Goal: Task Accomplishment & Management: Complete application form

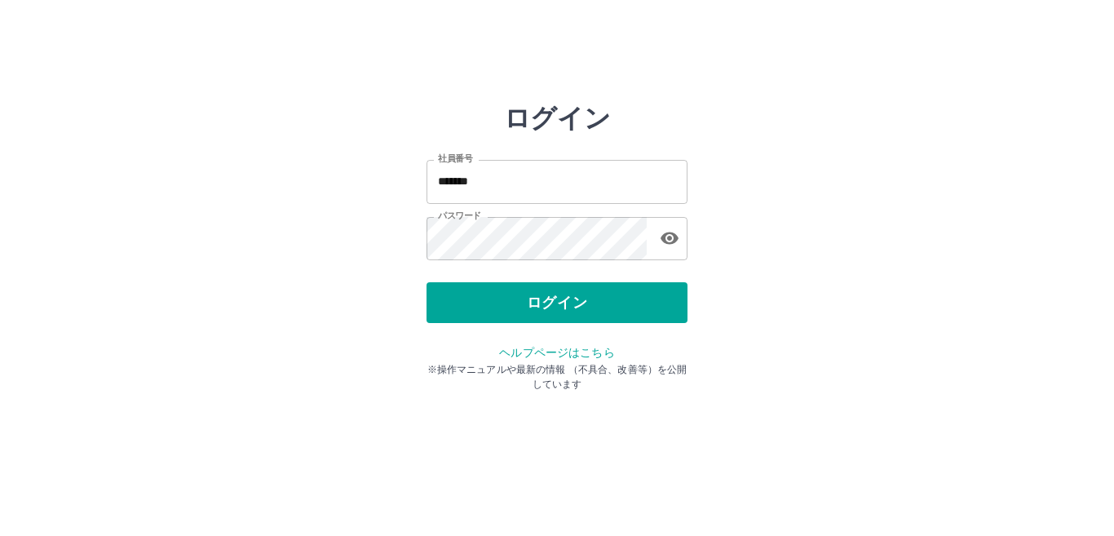
click at [573, 302] on button "ログイン" at bounding box center [557, 302] width 261 height 41
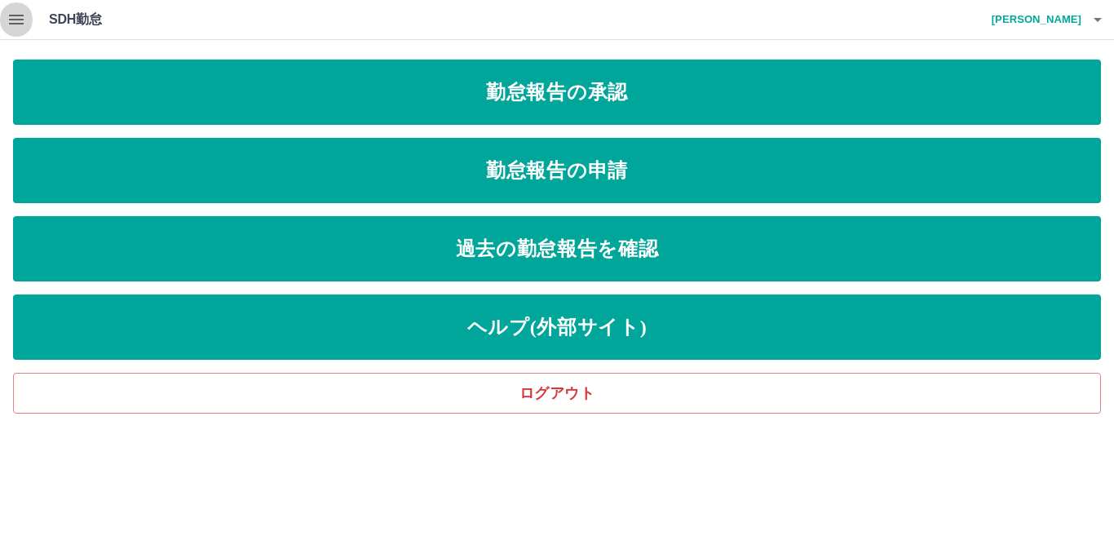
click at [20, 17] on icon "button" at bounding box center [17, 20] width 20 height 20
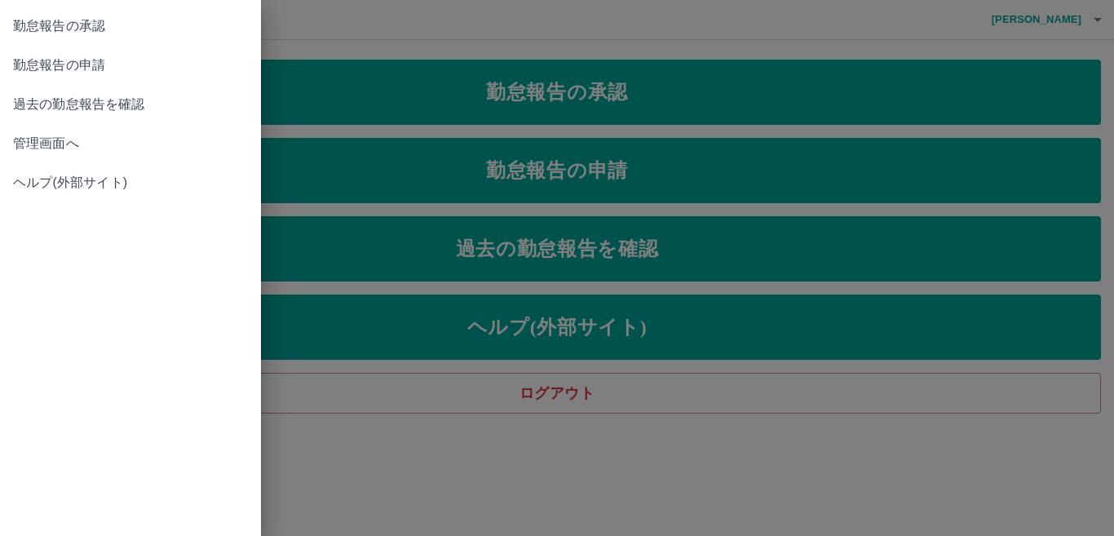
click at [43, 138] on span "管理画面へ" at bounding box center [130, 144] width 235 height 20
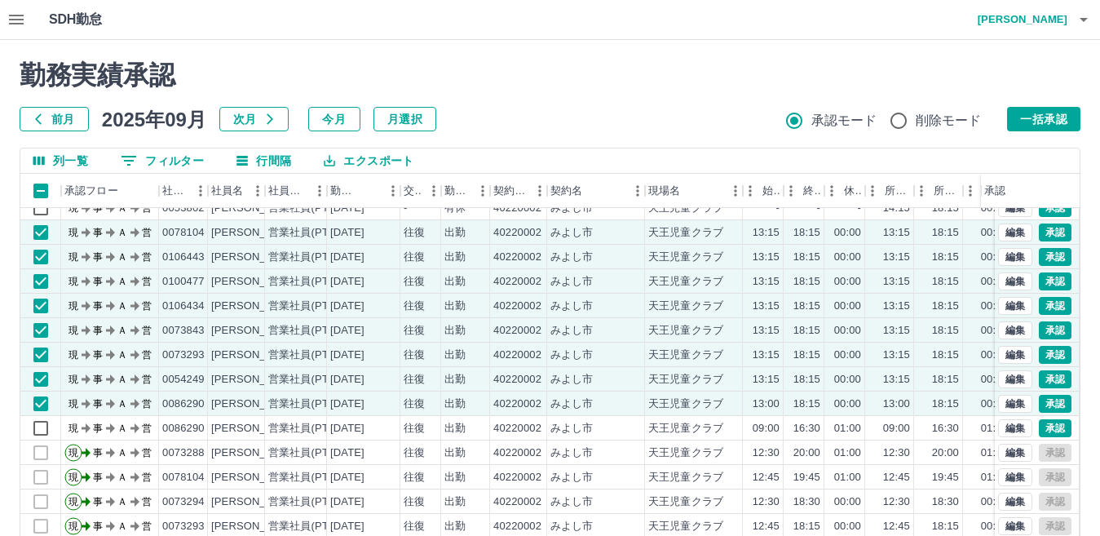
scroll to position [82, 0]
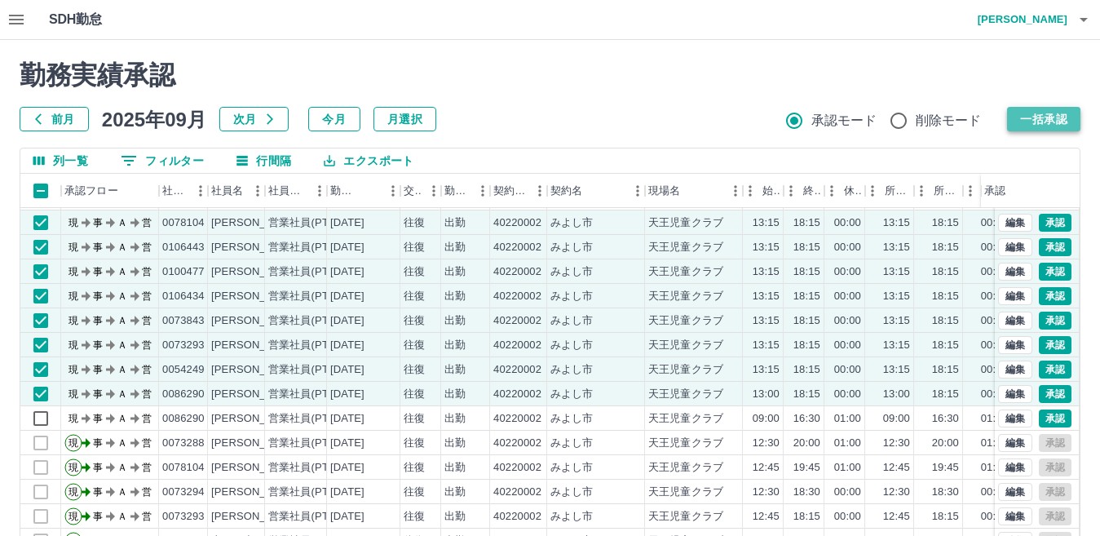
click at [1028, 112] on button "一括承認" at bounding box center [1043, 119] width 73 height 24
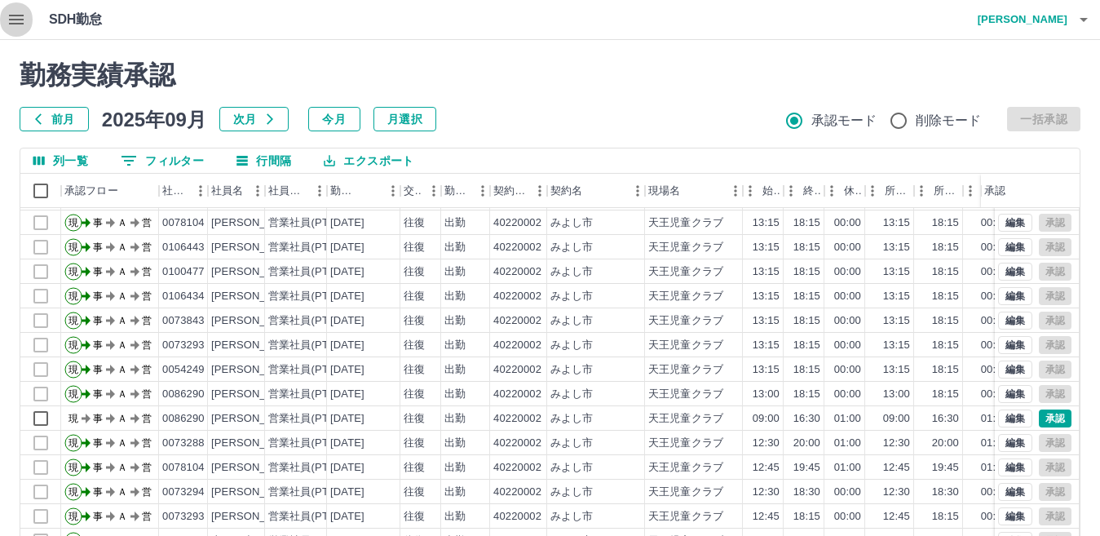
click at [12, 17] on icon "button" at bounding box center [17, 20] width 20 height 20
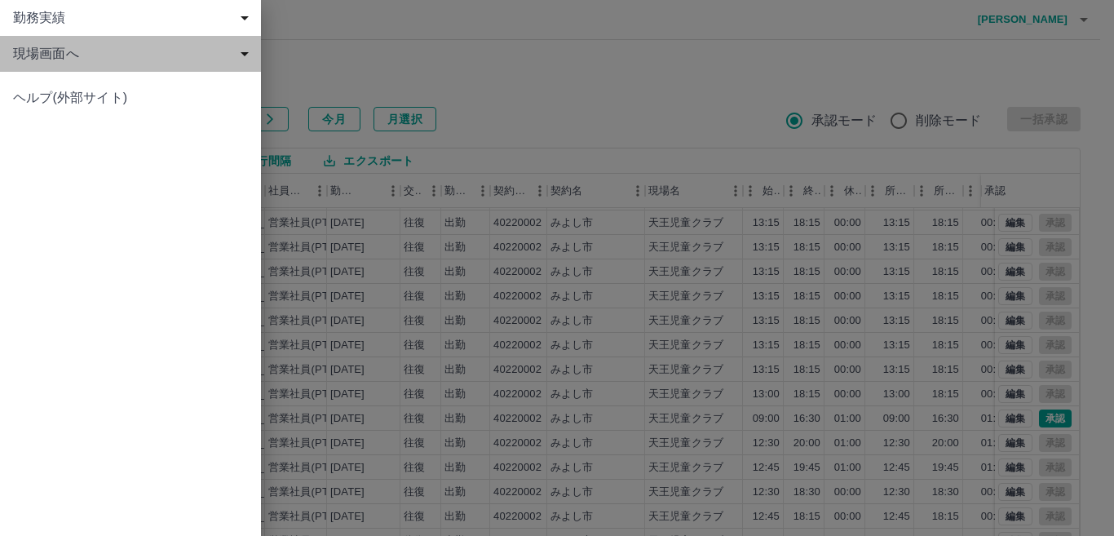
click at [43, 47] on span "現場画面へ" at bounding box center [133, 54] width 241 height 20
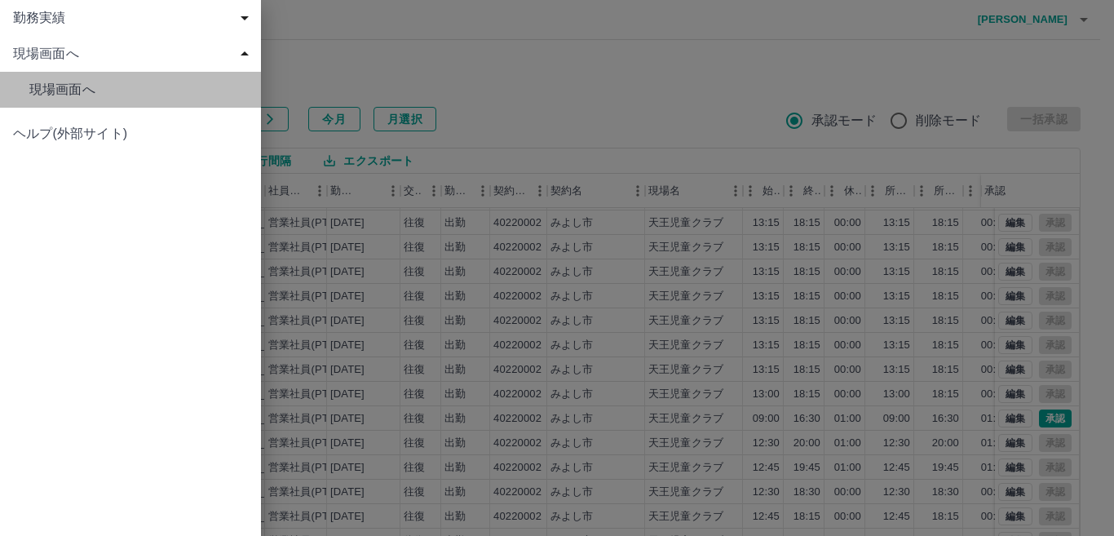
click at [83, 87] on span "現場画面へ" at bounding box center [138, 90] width 219 height 20
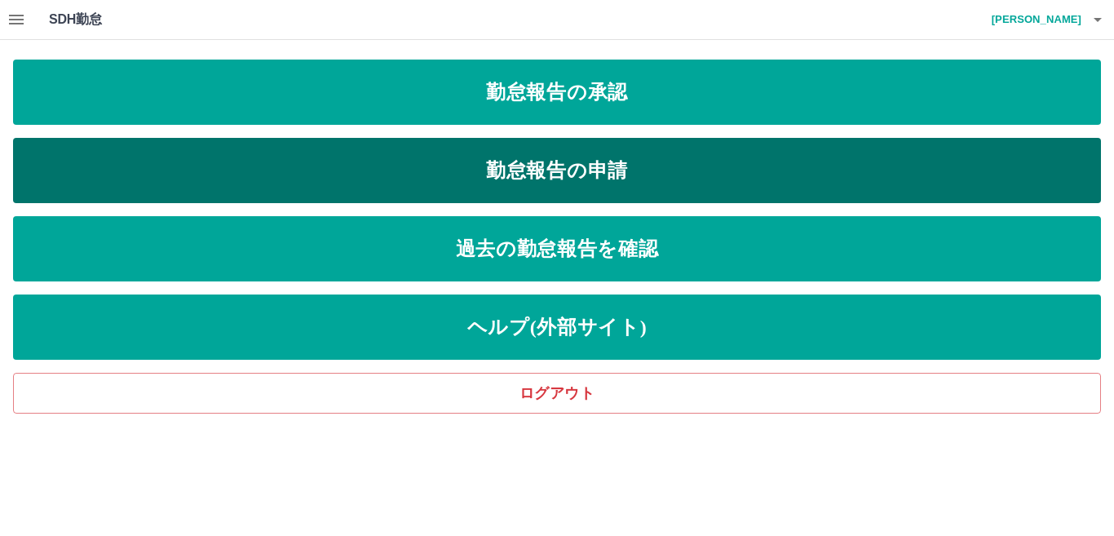
click at [285, 181] on link "勤怠報告の申請" at bounding box center [557, 170] width 1088 height 65
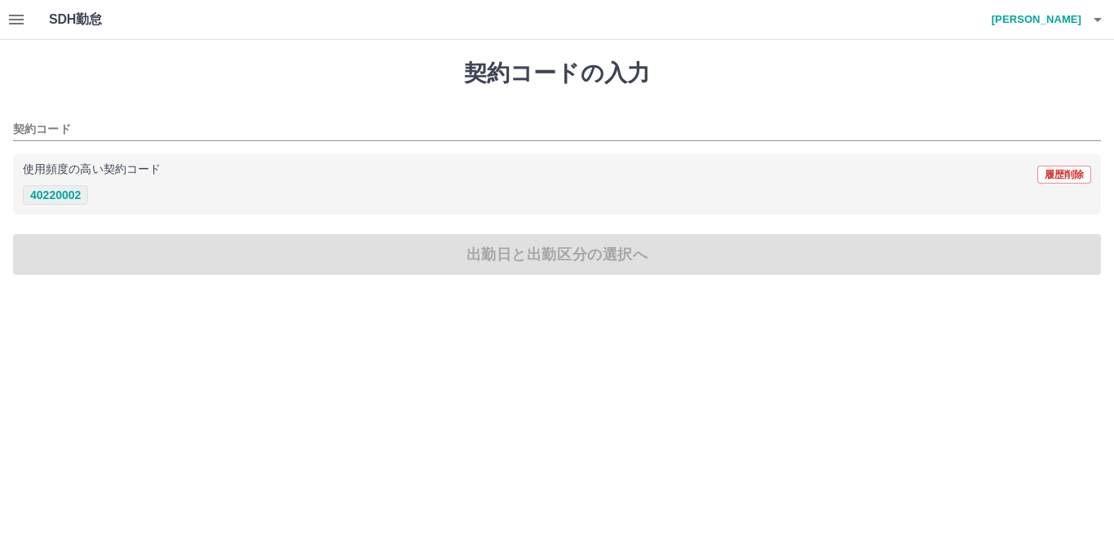
click at [56, 192] on button "40220002" at bounding box center [55, 195] width 65 height 20
type input "********"
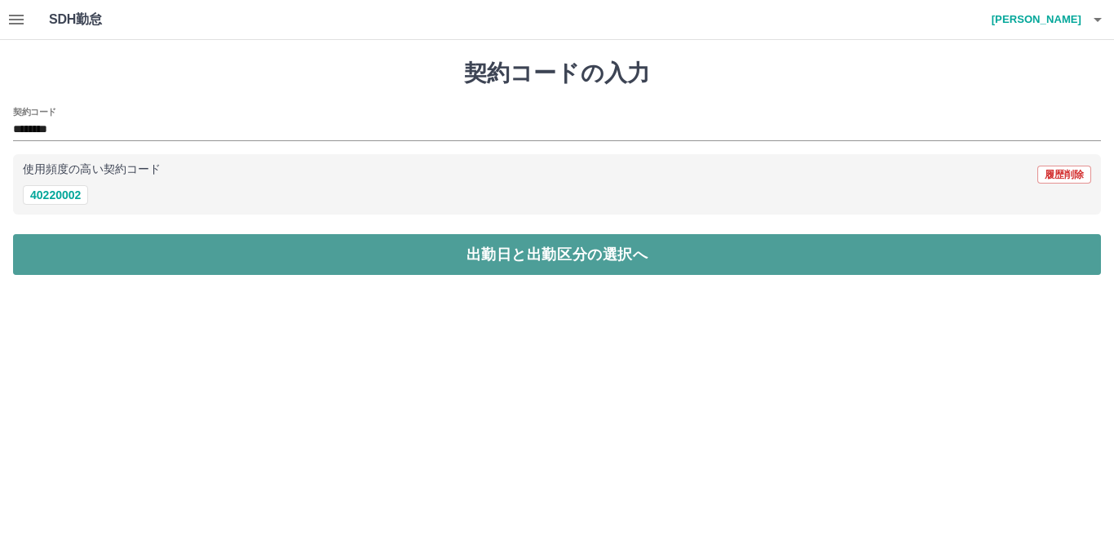
click at [77, 247] on button "出勤日と出勤区分の選択へ" at bounding box center [557, 254] width 1088 height 41
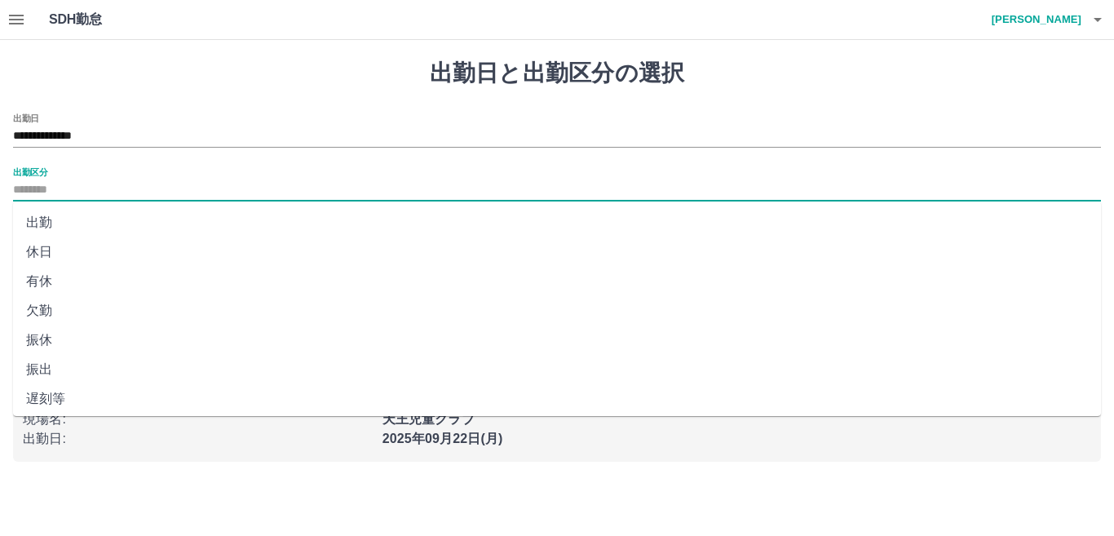
click at [55, 184] on input "出勤区分" at bounding box center [557, 190] width 1088 height 20
click at [46, 224] on li "出勤" at bounding box center [557, 222] width 1088 height 29
type input "**"
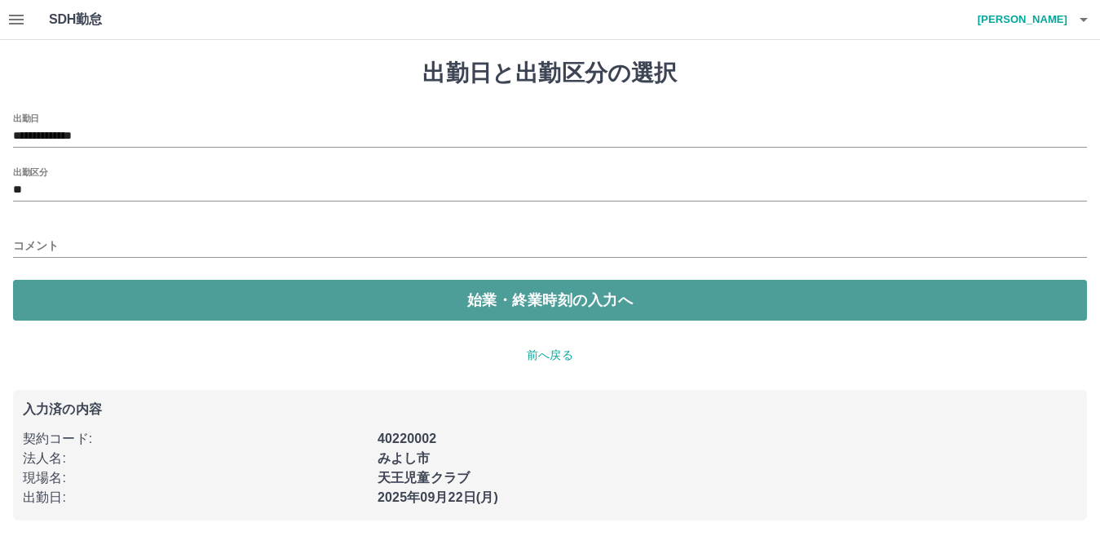
click at [51, 297] on button "始業・終業時刻の入力へ" at bounding box center [550, 300] width 1074 height 41
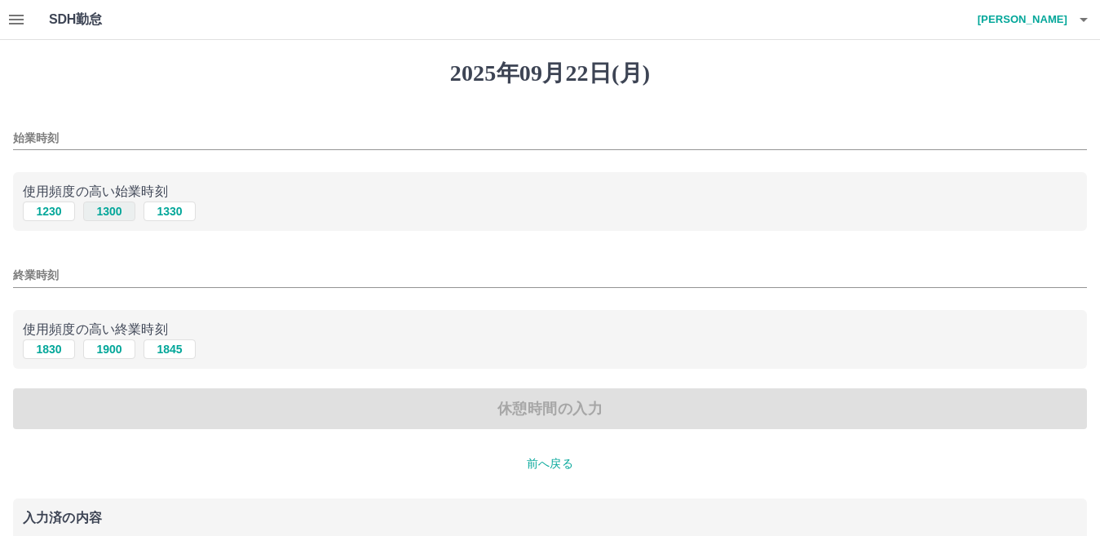
click at [106, 204] on button "1300" at bounding box center [109, 211] width 52 height 20
type input "****"
click at [103, 347] on button "1900" at bounding box center [109, 349] width 52 height 20
type input "****"
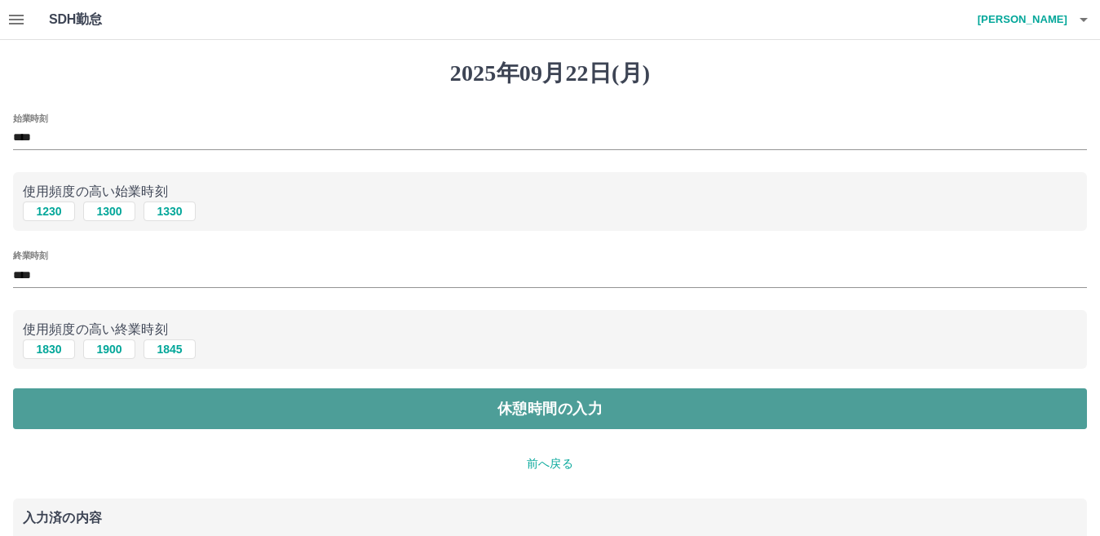
click at [98, 407] on button "休憩時間の入力" at bounding box center [550, 408] width 1074 height 41
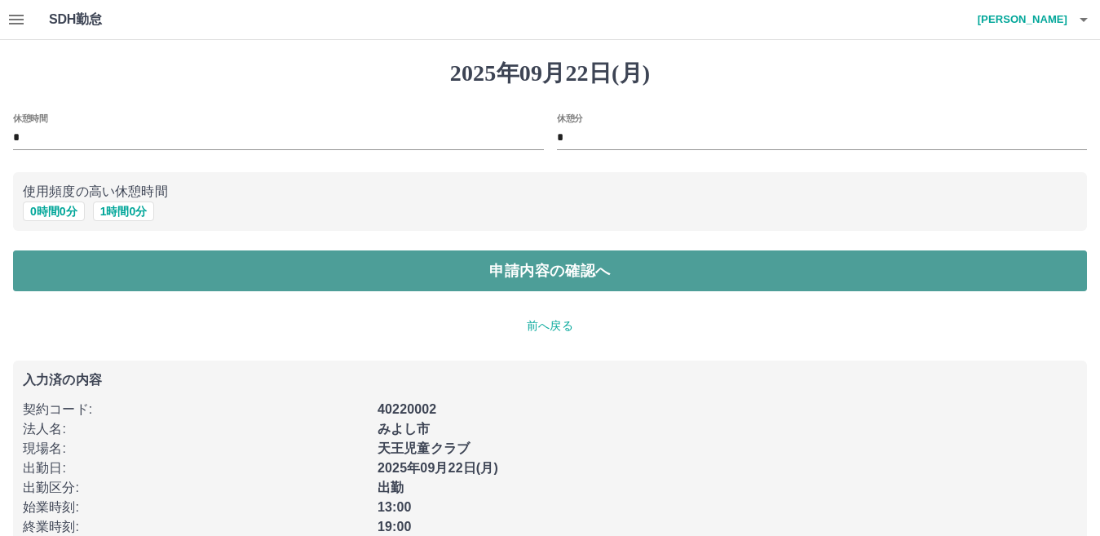
click at [129, 263] on button "申請内容の確認へ" at bounding box center [550, 270] width 1074 height 41
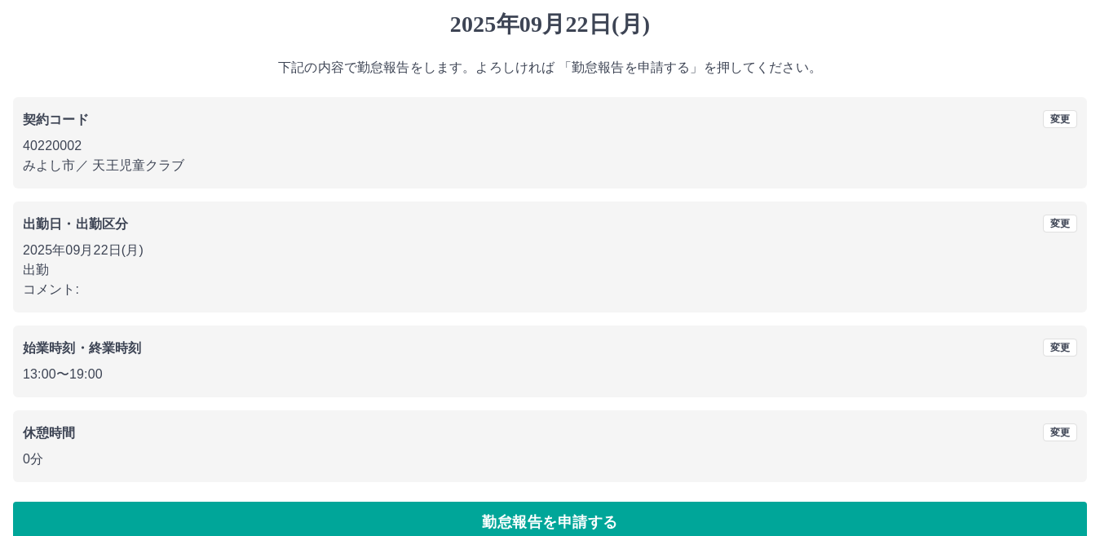
scroll to position [75, 0]
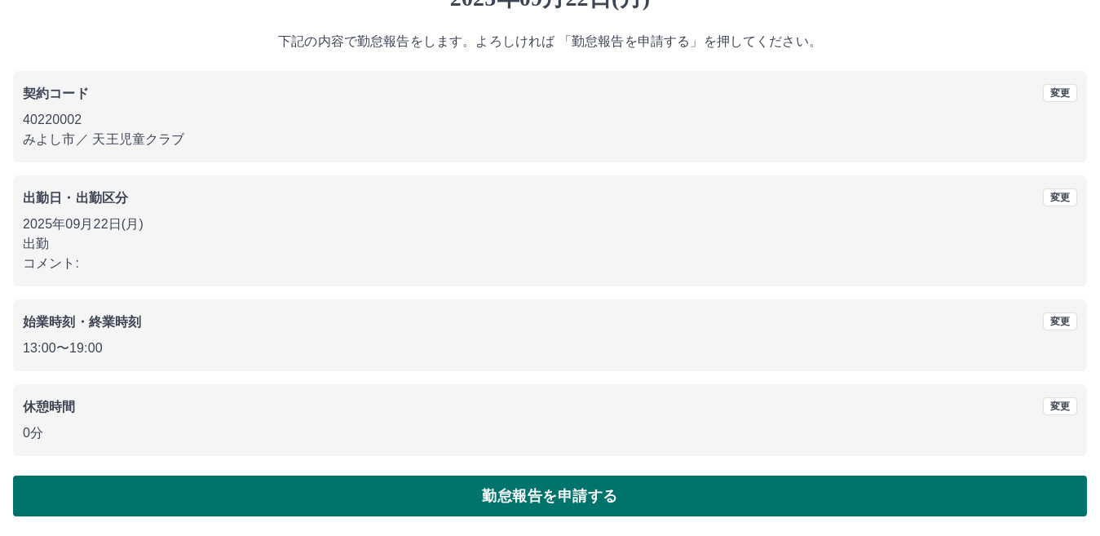
click at [183, 493] on button "勤怠報告を申請する" at bounding box center [550, 495] width 1074 height 41
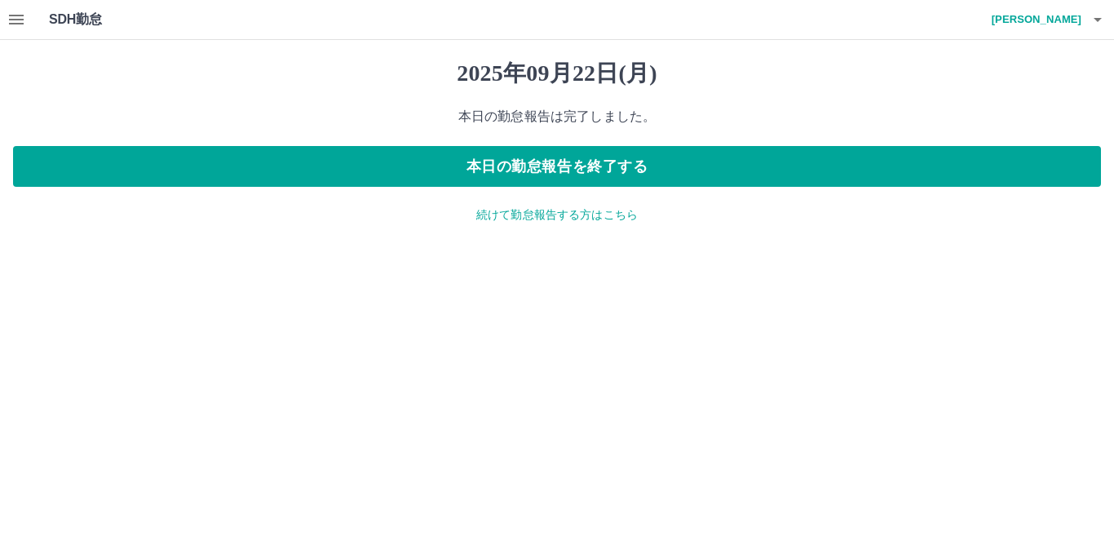
click at [11, 24] on icon "button" at bounding box center [16, 20] width 15 height 10
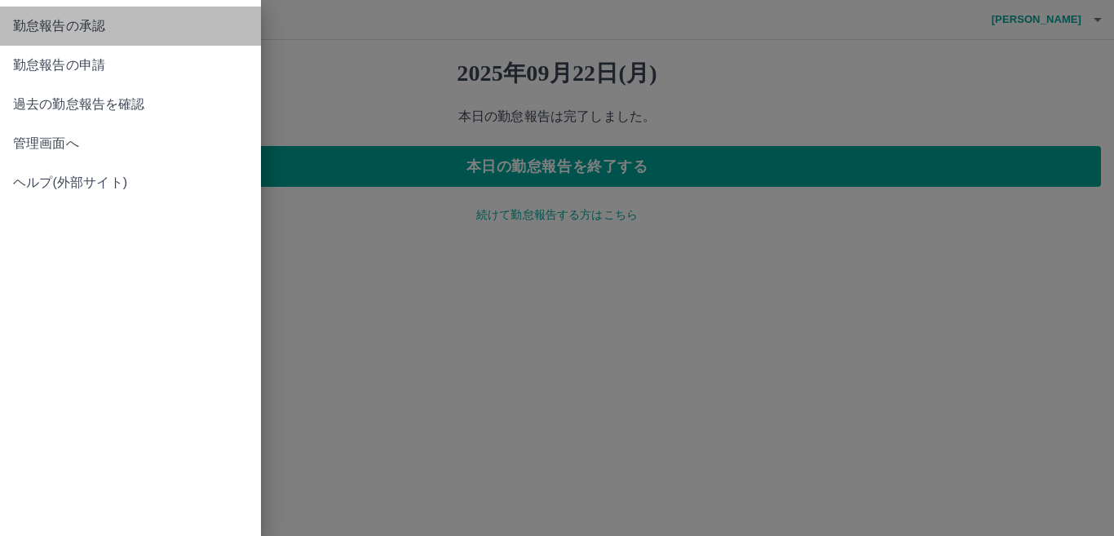
click at [91, 28] on span "勤怠報告の承認" at bounding box center [130, 26] width 235 height 20
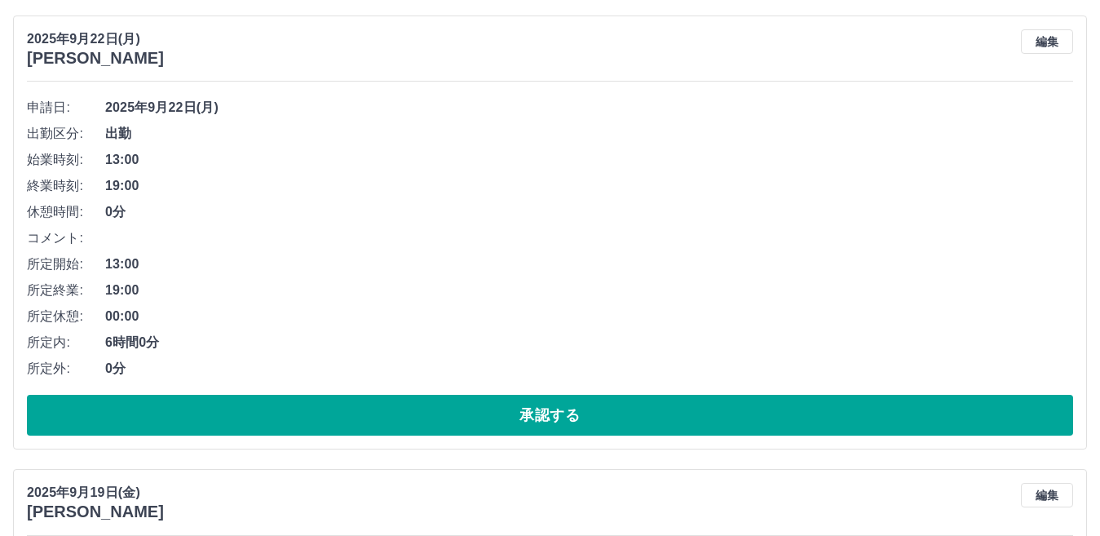
scroll to position [571, 0]
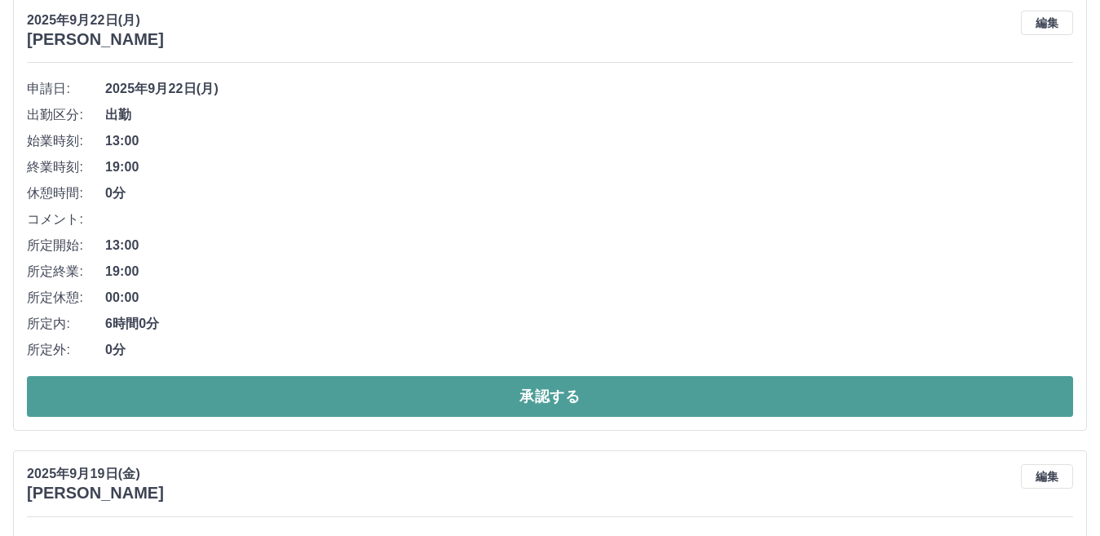
click at [301, 390] on button "承認する" at bounding box center [550, 396] width 1046 height 41
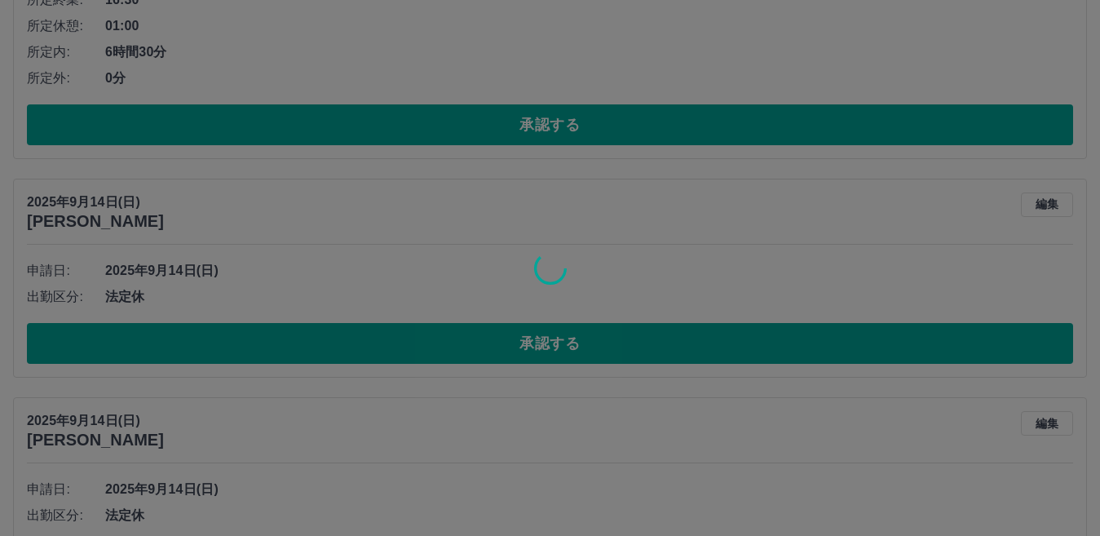
scroll to position [851, 0]
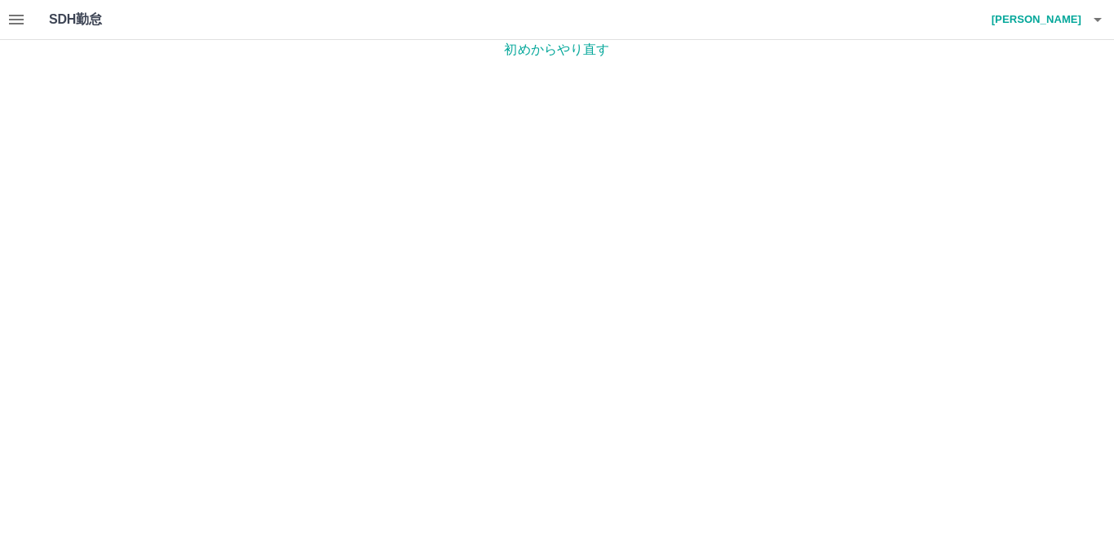
click at [15, 15] on icon "button" at bounding box center [16, 20] width 15 height 10
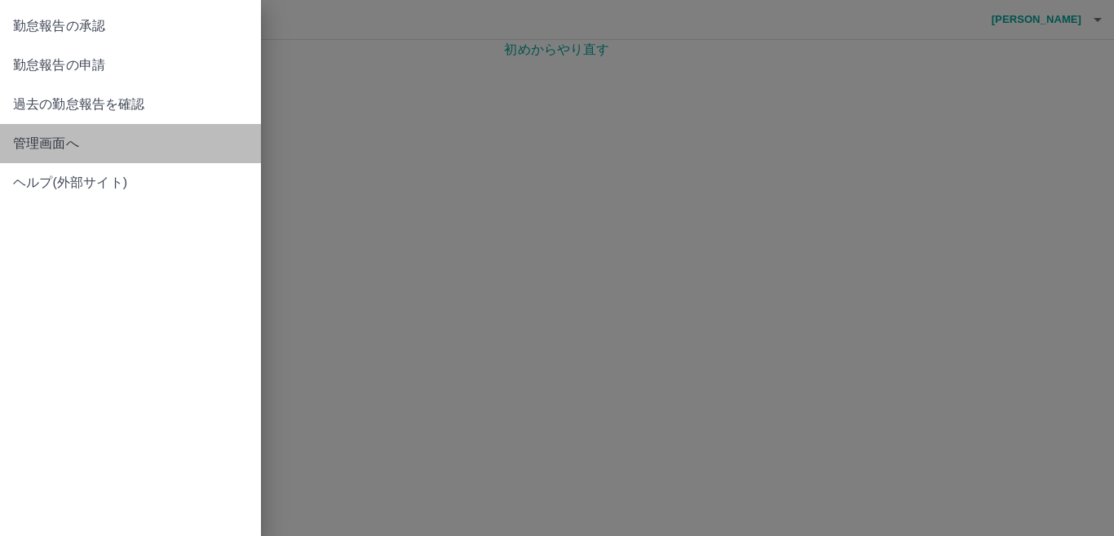
click at [36, 143] on span "管理画面へ" at bounding box center [130, 144] width 235 height 20
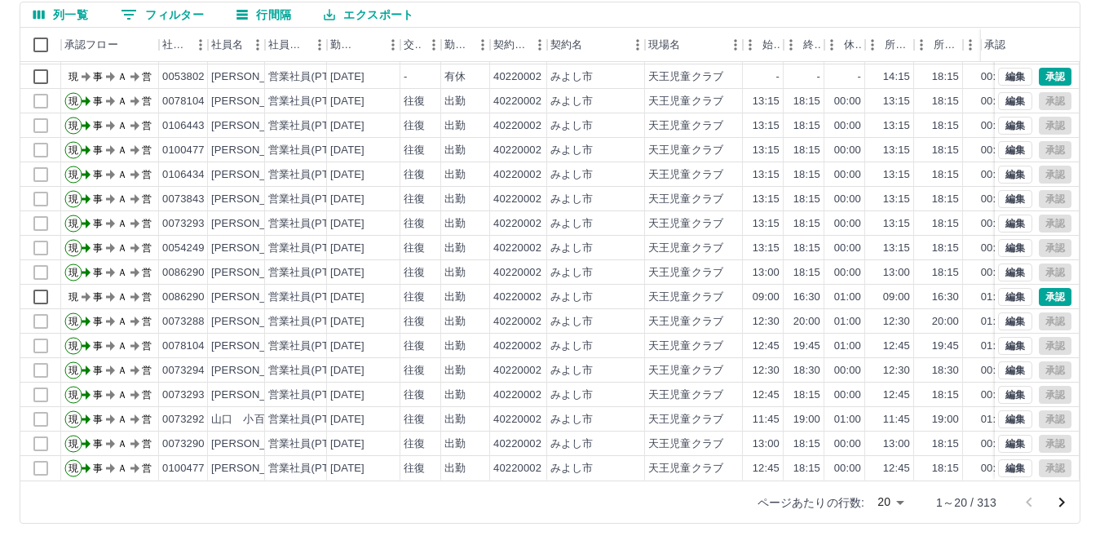
scroll to position [153, 0]
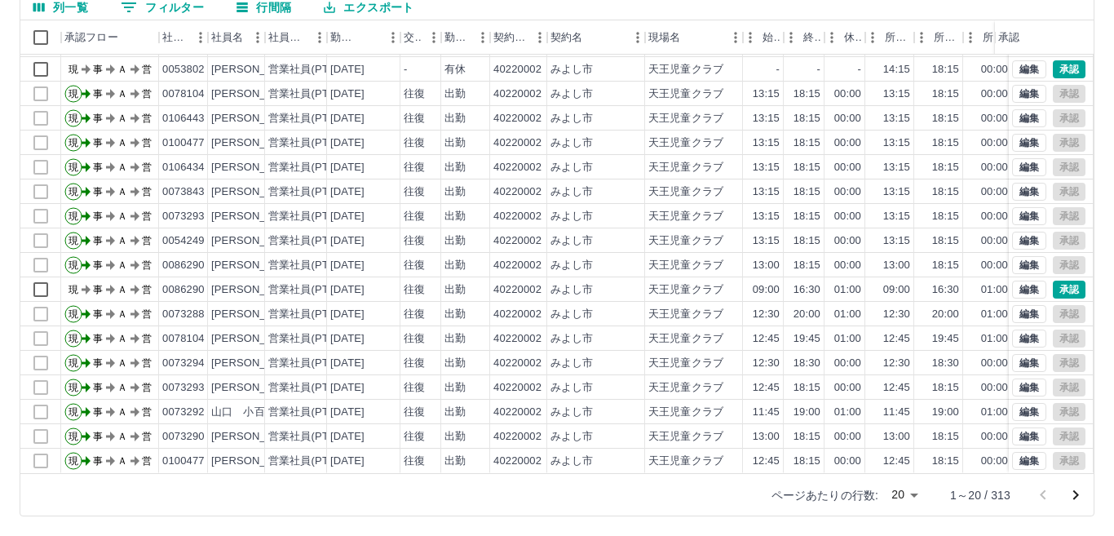
click at [902, 495] on body "SDH勤怠 [PERSON_NAME] 勤務実績承認 前月 [DATE] 次月 今月 月選択 承認モード 削除モード 一括承認 列一覧 0 フィルター 行間隔…" at bounding box center [557, 191] width 1114 height 689
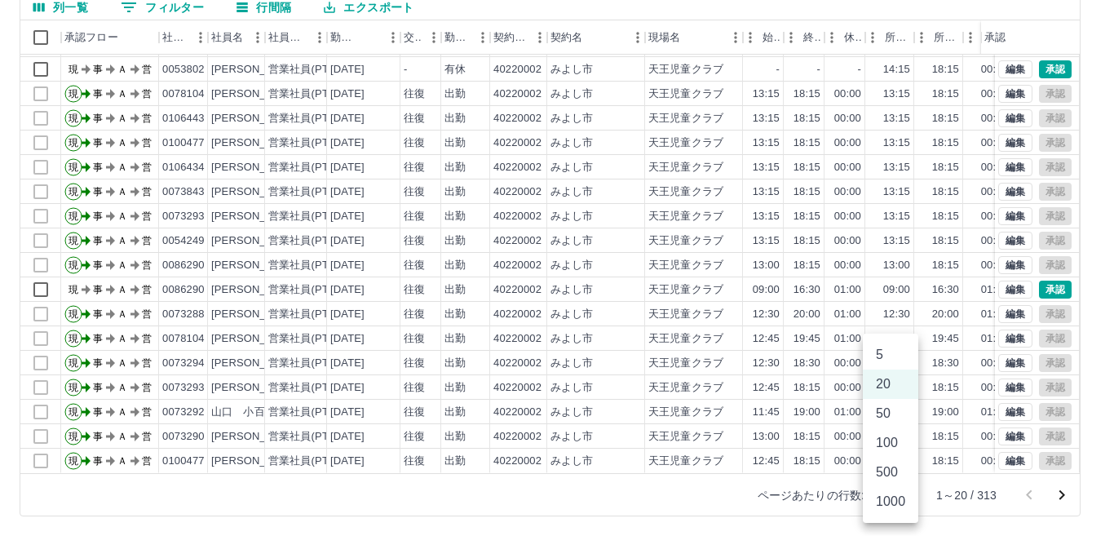
click at [900, 470] on li "500" at bounding box center [890, 472] width 55 height 29
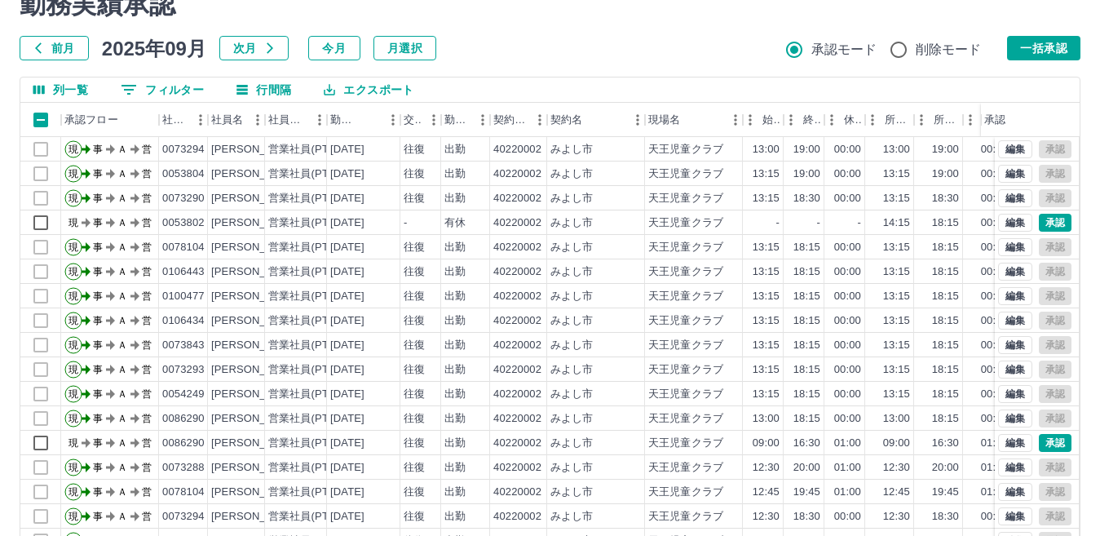
scroll to position [0, 0]
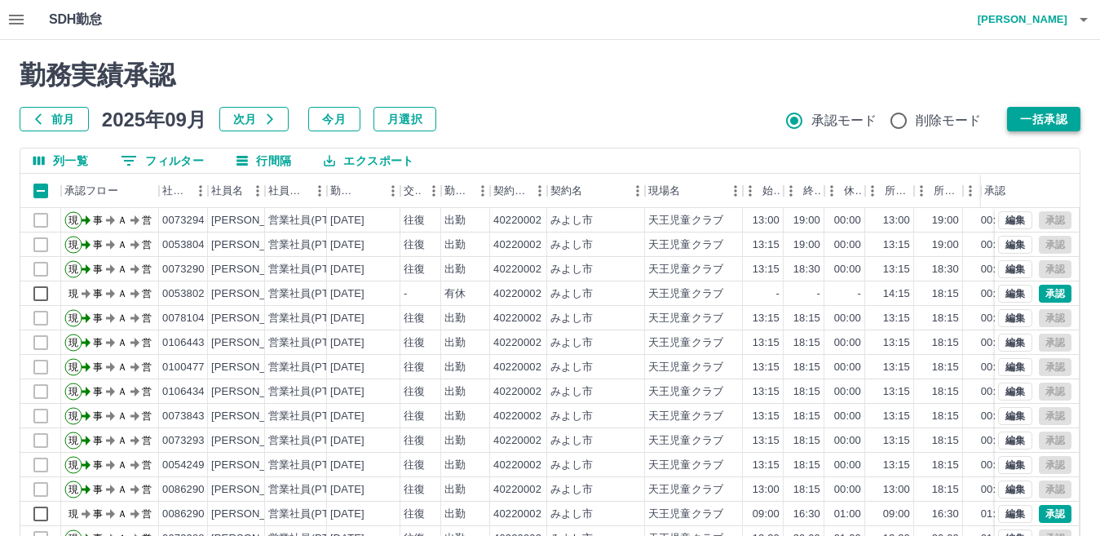
click at [1050, 118] on button "一括承認" at bounding box center [1043, 119] width 73 height 24
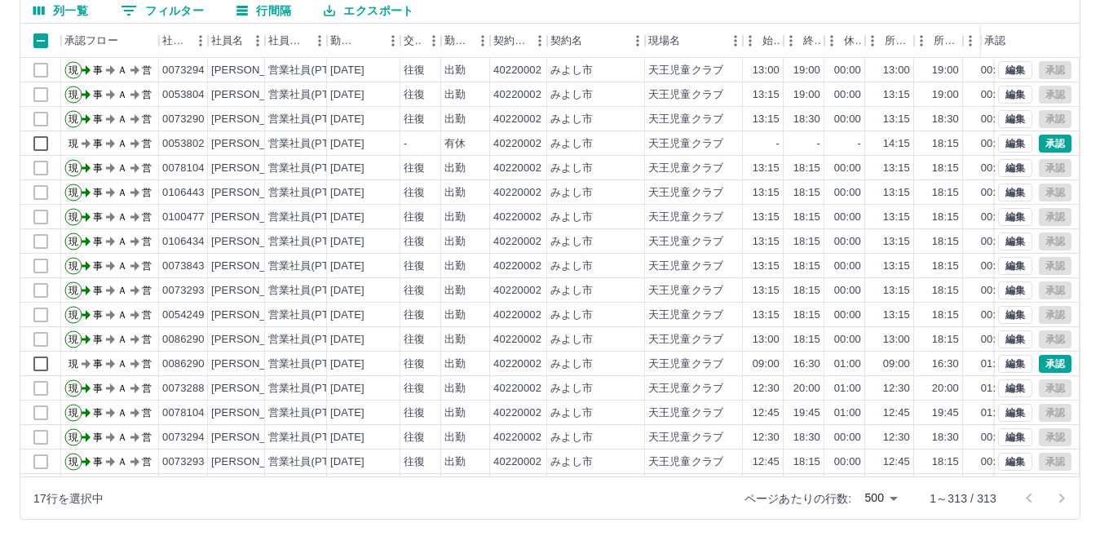
scroll to position [153, 0]
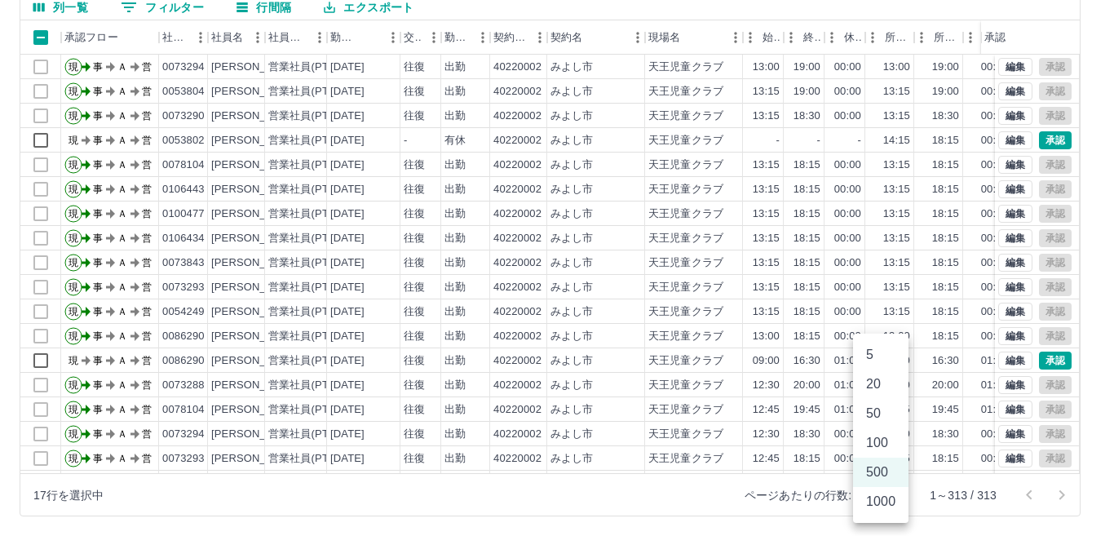
click at [894, 493] on body "SDH勤怠 [PERSON_NAME] 勤務実績承認 前月 [DATE] 次月 今月 月選択 承認モード 削除モード 一括承認 列一覧 0 フィルター 行間隔…" at bounding box center [557, 191] width 1114 height 689
click at [891, 501] on li "1000" at bounding box center [880, 501] width 55 height 29
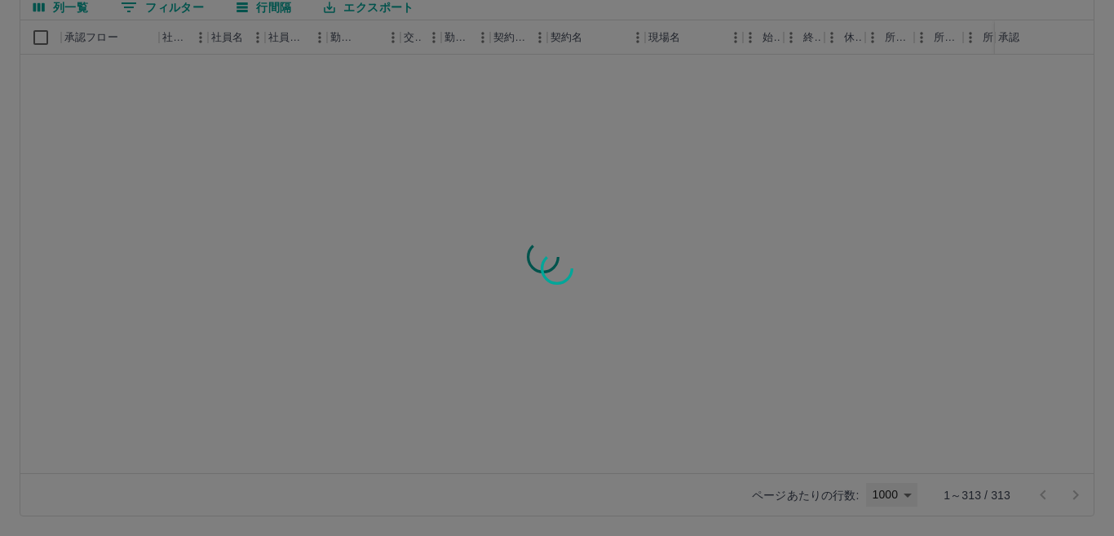
type input "****"
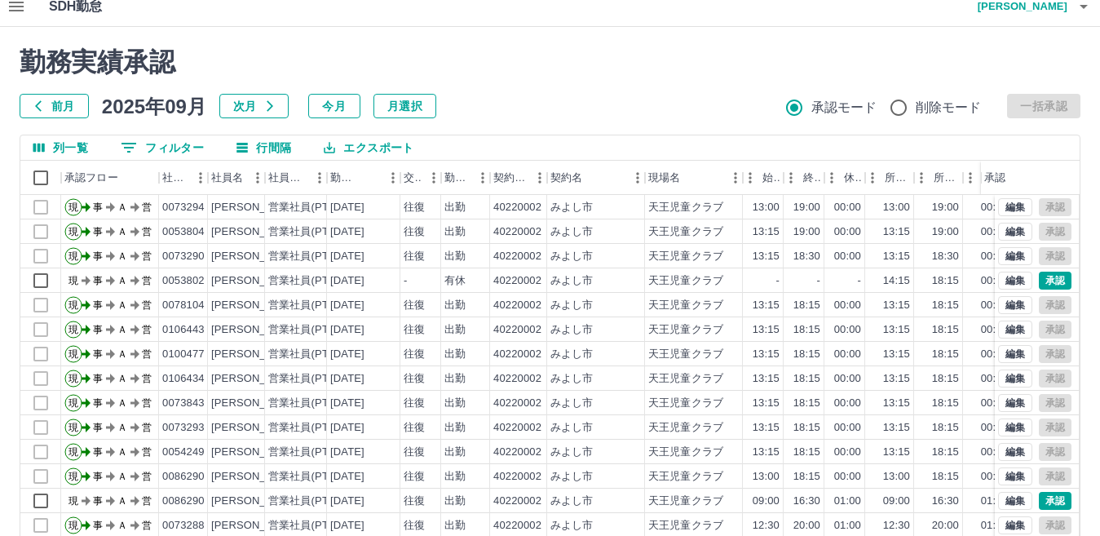
scroll to position [0, 0]
